Goal: Task Accomplishment & Management: Use online tool/utility

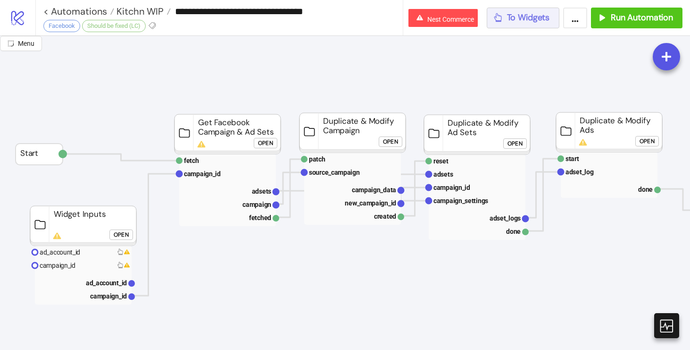
click at [531, 17] on span "To Widgets" at bounding box center [528, 17] width 43 height 11
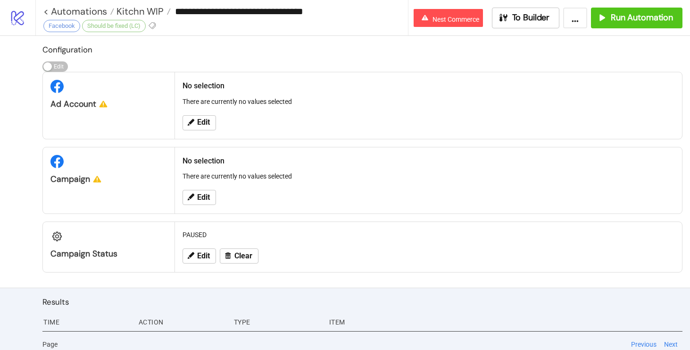
scroll to position [7, 0]
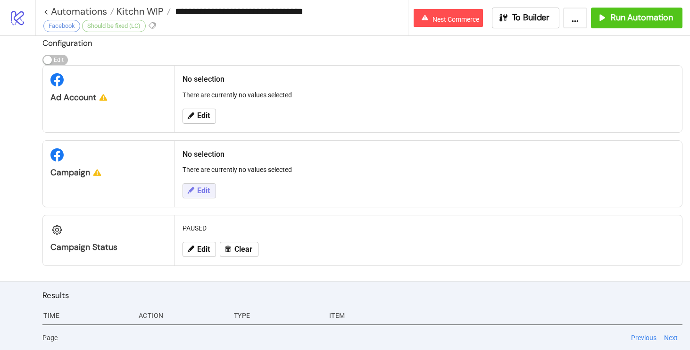
click at [193, 183] on button "Edit" at bounding box center [199, 190] width 33 height 15
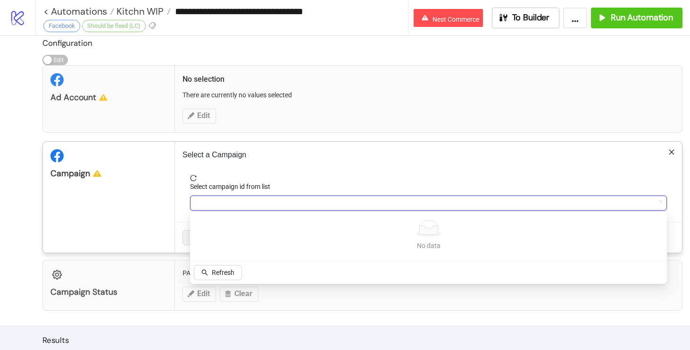
click at [303, 200] on input "Select campaign id from list" at bounding box center [424, 203] width 457 height 14
click at [215, 269] on span "Refresh" at bounding box center [223, 272] width 23 height 8
click at [278, 200] on input "Select campaign id from list" at bounding box center [424, 203] width 457 height 14
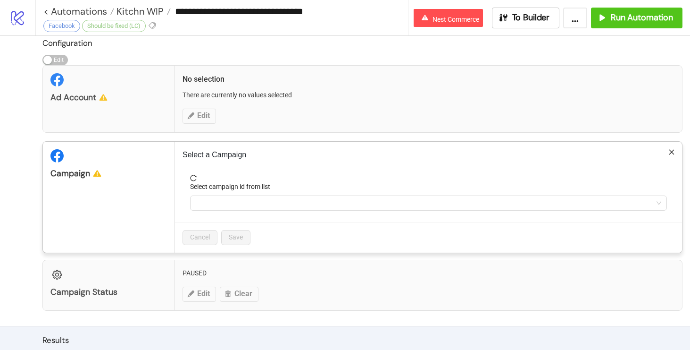
click at [210, 123] on div "Ad Account No selection There are currently no values selected Edit" at bounding box center [362, 98] width 640 height 67
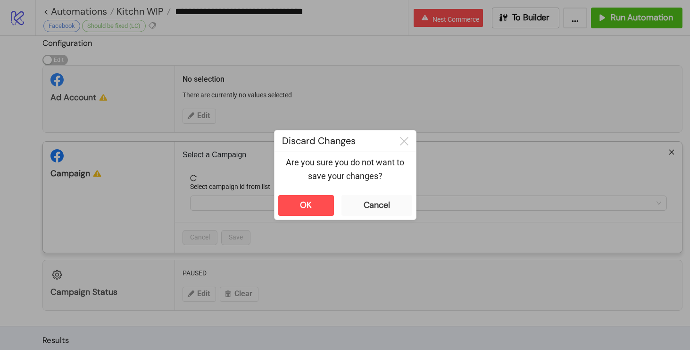
click at [200, 110] on div "**********" at bounding box center [345, 175] width 690 height 350
click at [301, 202] on div "OK" at bounding box center [306, 205] width 12 height 11
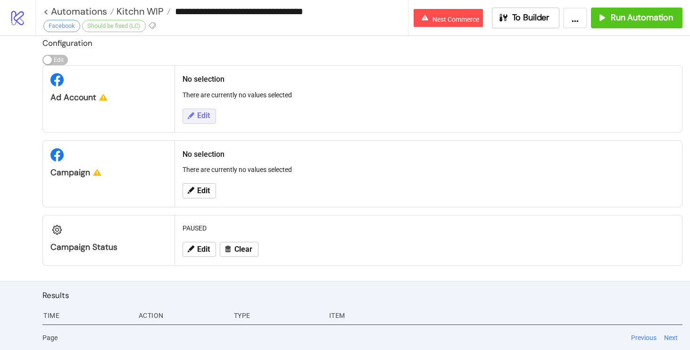
click at [209, 114] on span "Edit" at bounding box center [203, 115] width 13 height 8
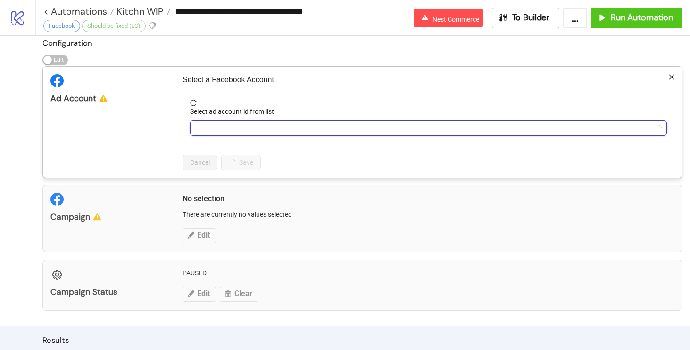
click at [226, 132] on input "Select ad account id from list" at bounding box center [424, 128] width 457 height 14
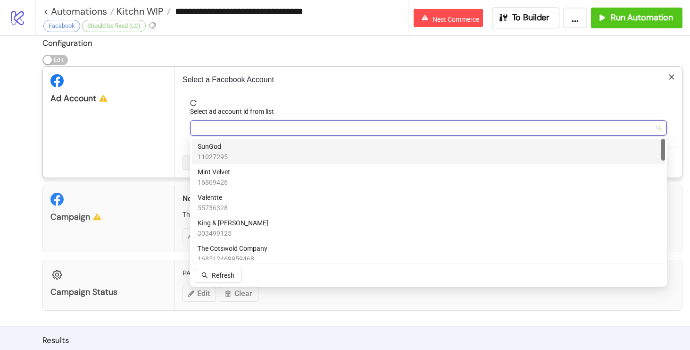
click at [242, 161] on div "SunGod 11027295" at bounding box center [429, 151] width 462 height 21
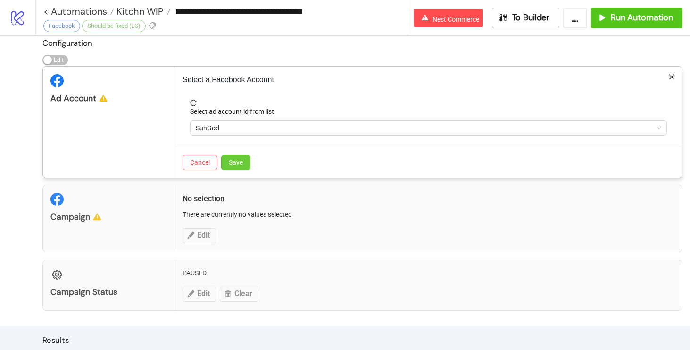
click at [239, 167] on button "Save" at bounding box center [235, 162] width 29 height 15
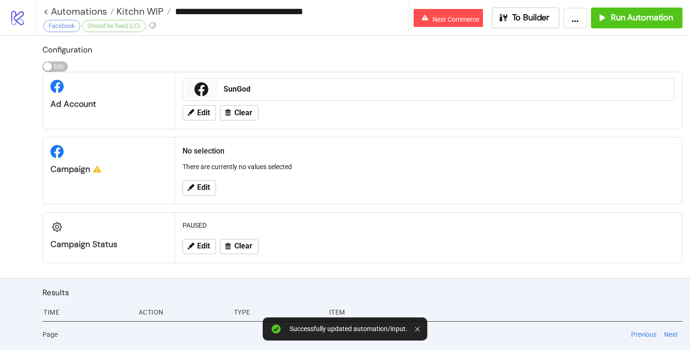
scroll to position [0, 0]
click at [191, 191] on icon at bounding box center [190, 187] width 8 height 8
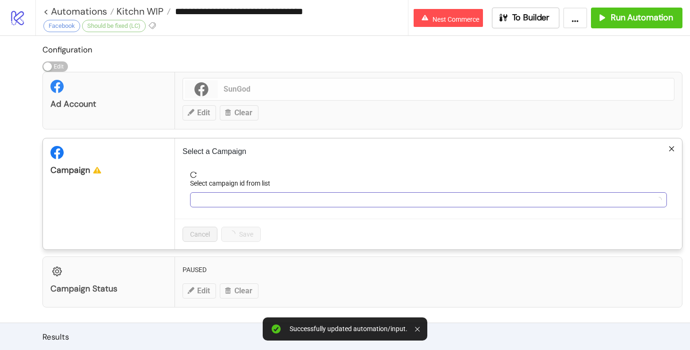
click at [261, 200] on input "Select campaign id from list" at bounding box center [424, 199] width 457 height 14
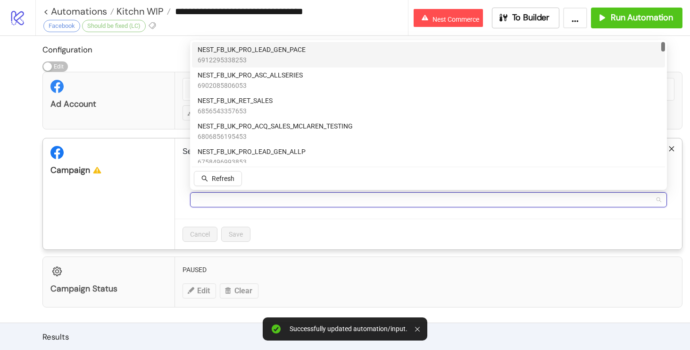
click at [290, 61] on span "6912295338253" at bounding box center [252, 60] width 108 height 10
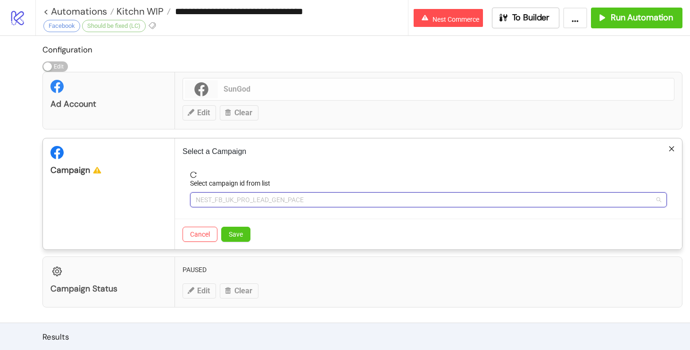
click at [327, 200] on span "NEST_FB_UK_PRO_LEAD_GEN_PACE" at bounding box center [429, 199] width 466 height 14
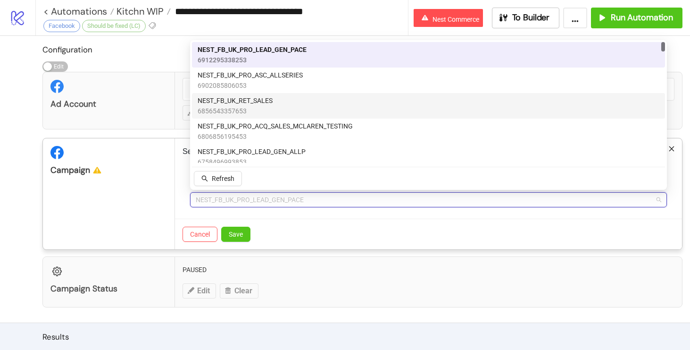
click at [305, 108] on div "NEST_FB_UK_RET_SALES 6856543357653" at bounding box center [429, 105] width 462 height 21
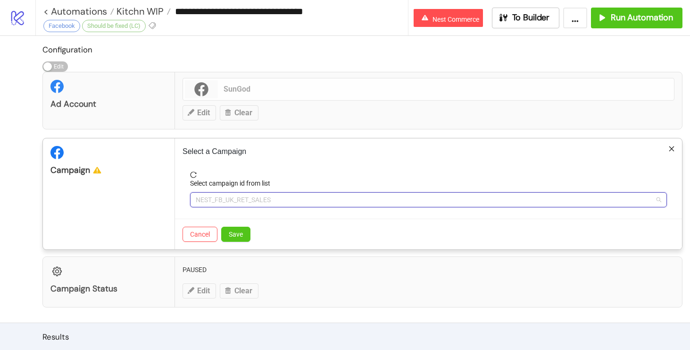
click at [276, 196] on span "NEST_FB_UK_RET_SALES" at bounding box center [429, 199] width 466 height 14
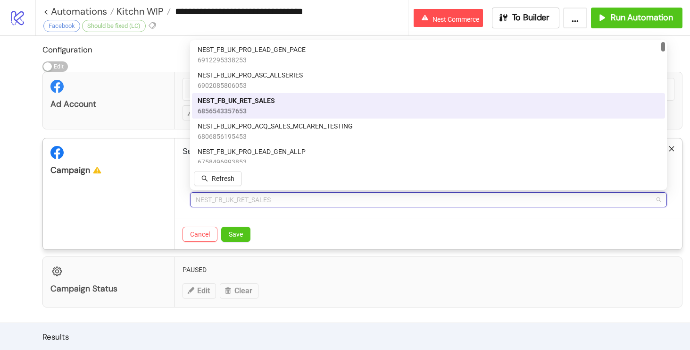
click at [320, 115] on div "NEST_FB_UK_RET_SALES 6856543357653" at bounding box center [429, 105] width 462 height 21
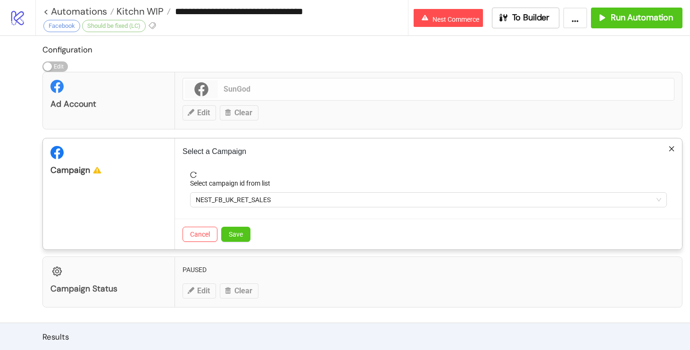
click at [320, 142] on div "Select a Campaign Select campaign id from list NEST_FB_UK_RET_SALES Cancel Save" at bounding box center [428, 193] width 507 height 111
click at [264, 207] on form "Select campaign id from list NEST_FB_UK_RET_SALES" at bounding box center [429, 194] width 492 height 47
click at [268, 205] on span "NEST_FB_UK_RET_SALES" at bounding box center [429, 199] width 466 height 14
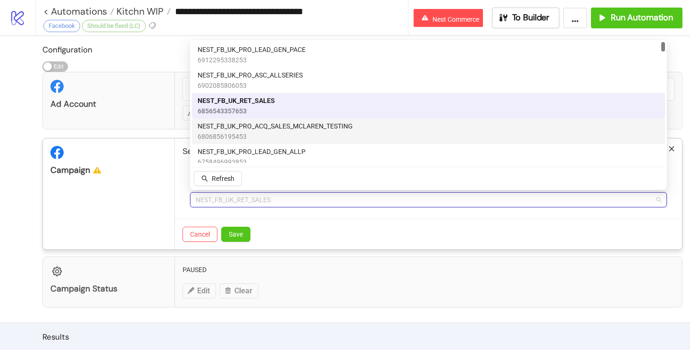
click at [285, 121] on span "NEST_FB_UK_PRO_ACQ_SALES_MCLAREN_TESTING" at bounding box center [275, 126] width 155 height 10
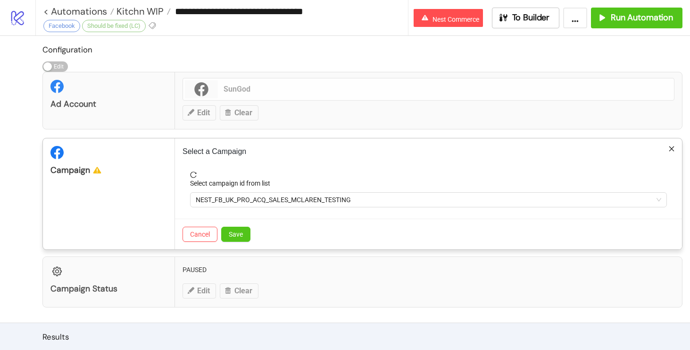
click at [674, 148] on icon "close" at bounding box center [671, 148] width 7 height 7
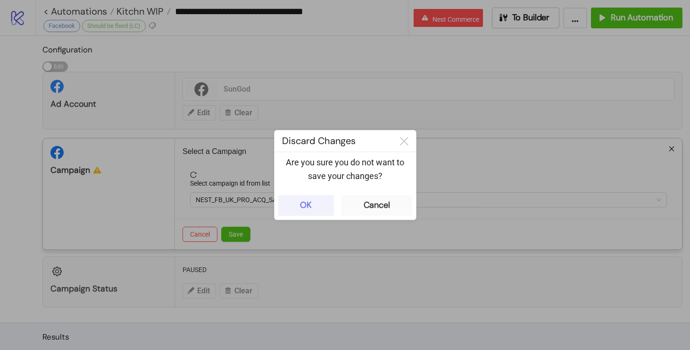
click at [313, 213] on button "OK" at bounding box center [306, 205] width 56 height 21
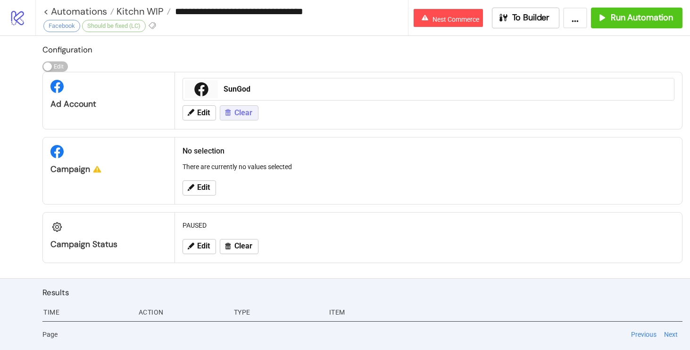
click at [234, 113] on button "Clear" at bounding box center [239, 112] width 39 height 15
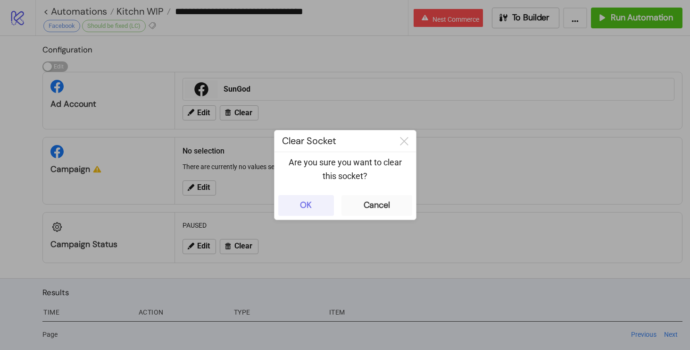
click at [312, 204] on button "OK" at bounding box center [306, 205] width 56 height 21
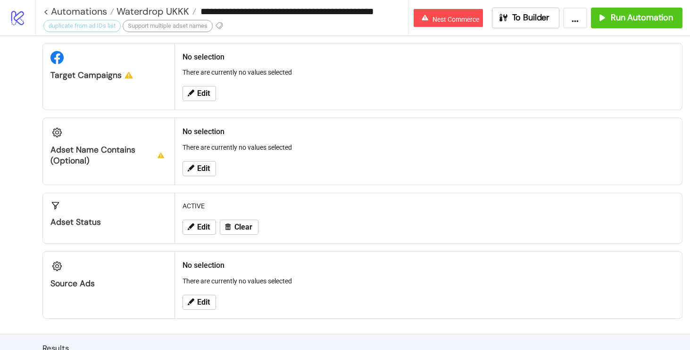
scroll to position [114, 0]
